Goal: Task Accomplishment & Management: Use online tool/utility

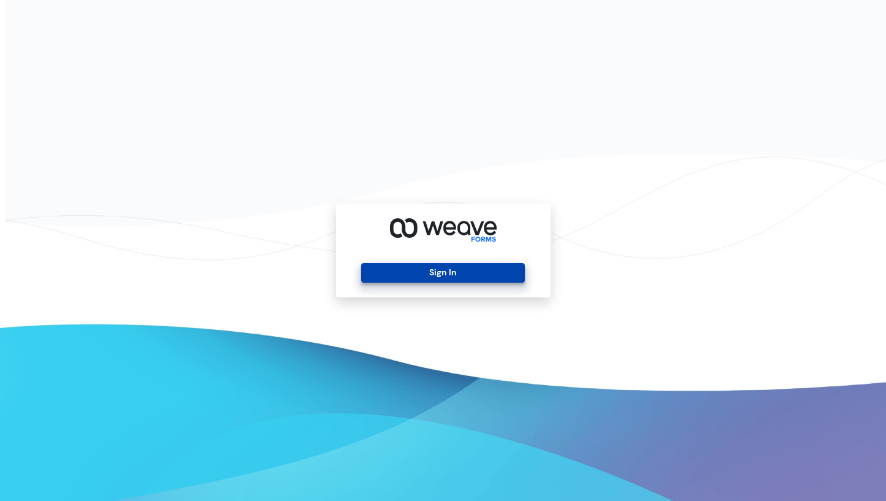
click at [408, 268] on button "Sign In" at bounding box center [443, 273] width 164 height 20
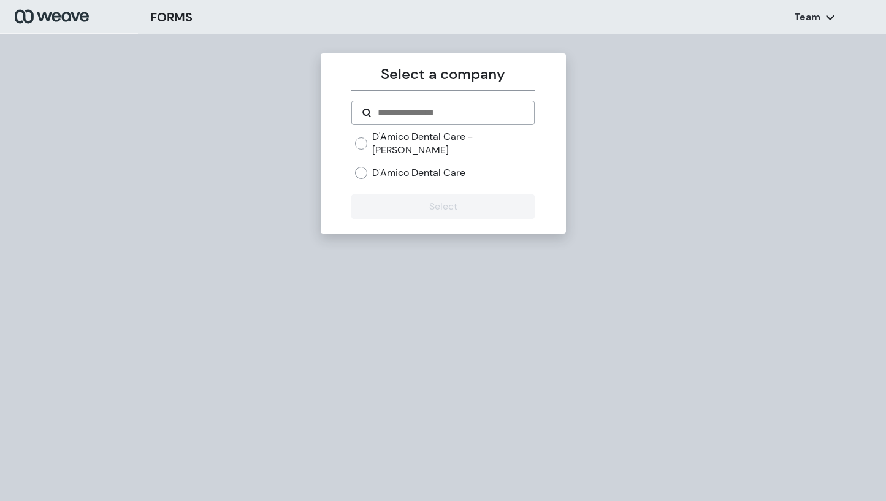
click at [411, 166] on label "D'Amico Dental Care" at bounding box center [418, 172] width 93 height 13
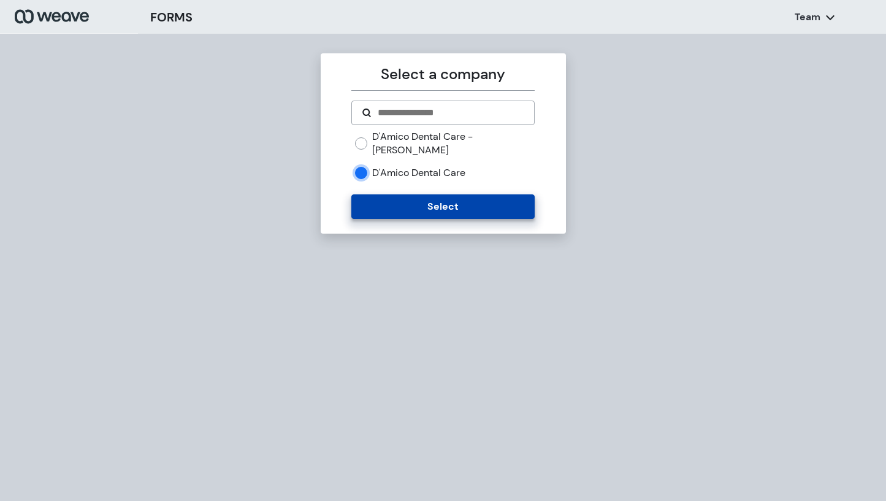
click at [419, 197] on button "Select" at bounding box center [442, 206] width 183 height 25
